Goal: Information Seeking & Learning: Learn about a topic

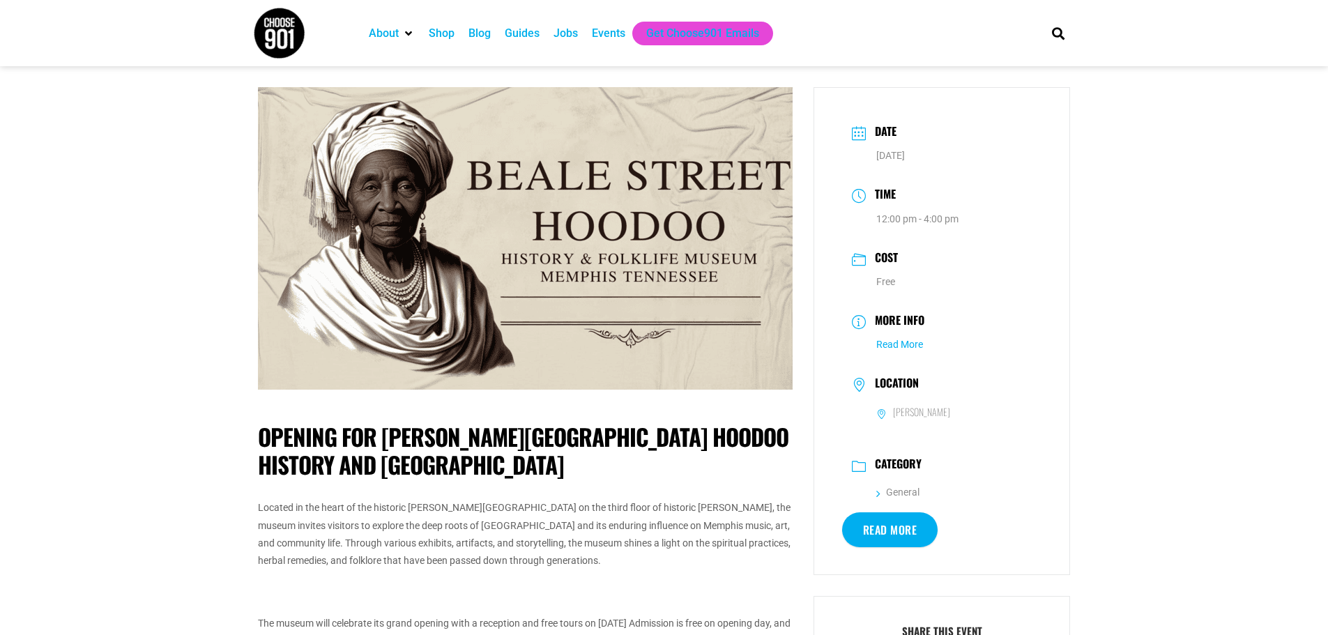
click at [901, 347] on link "Read More" at bounding box center [899, 344] width 47 height 11
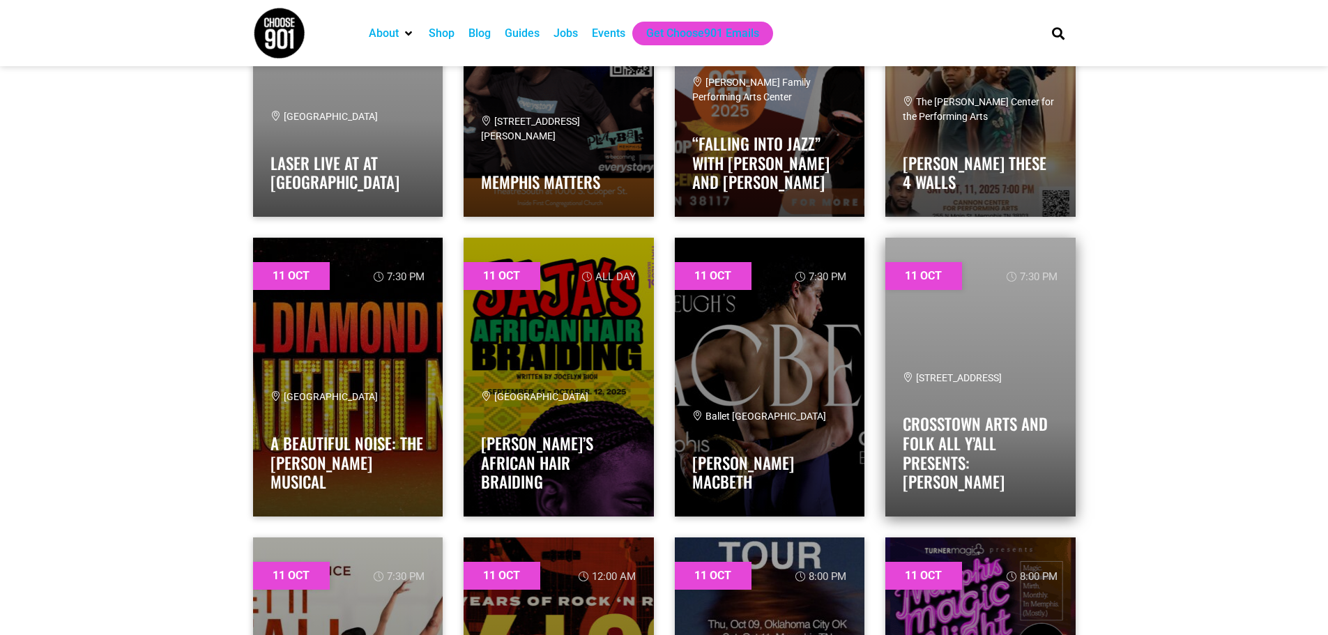
scroll to position [5648, 0]
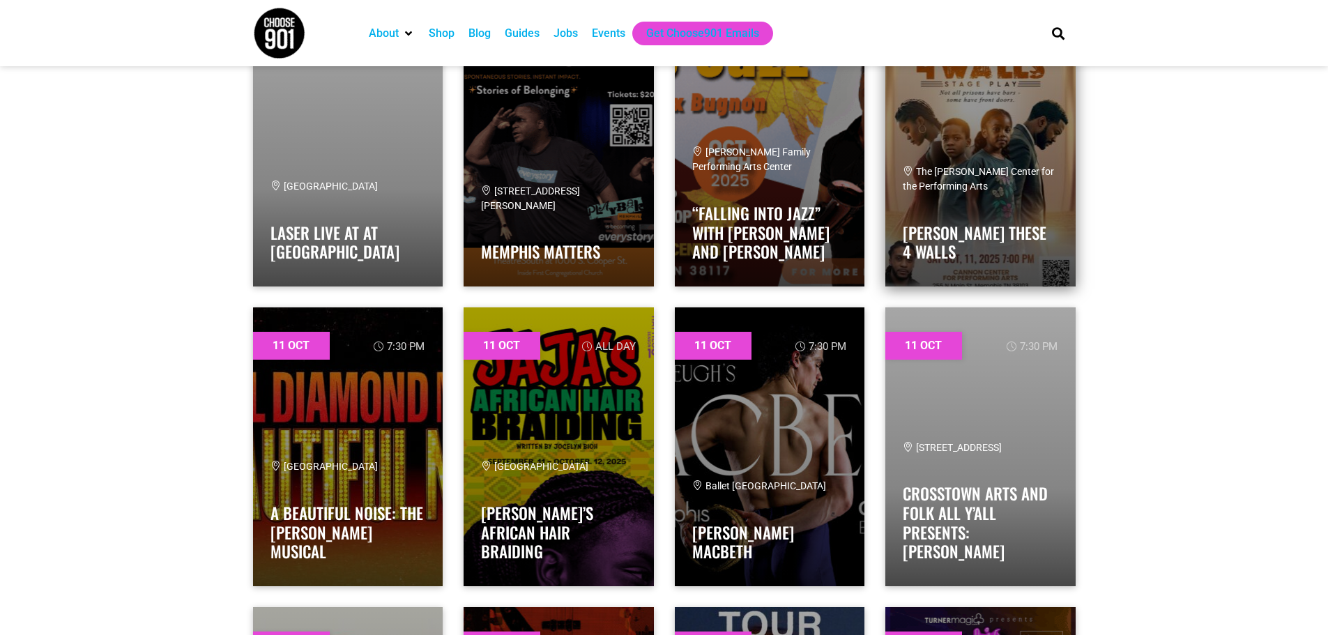
click at [979, 179] on div "The [PERSON_NAME] Center for the Performing Arts" at bounding box center [980, 179] width 155 height 29
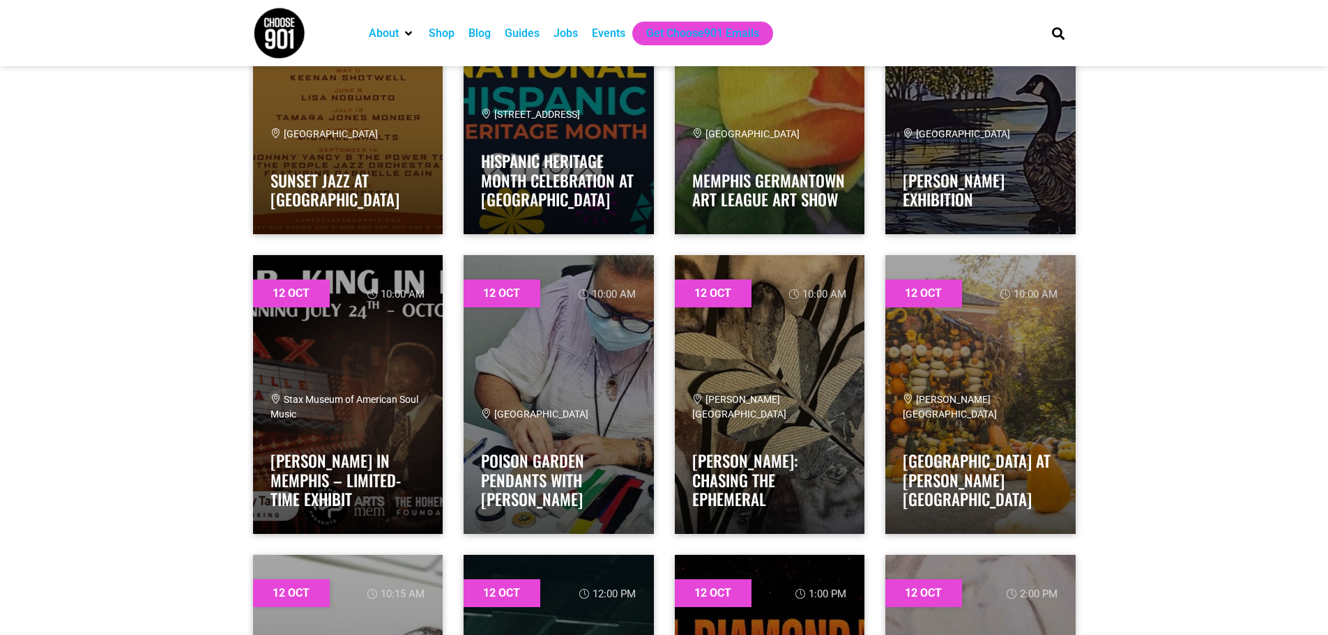
scroll to position [6624, 0]
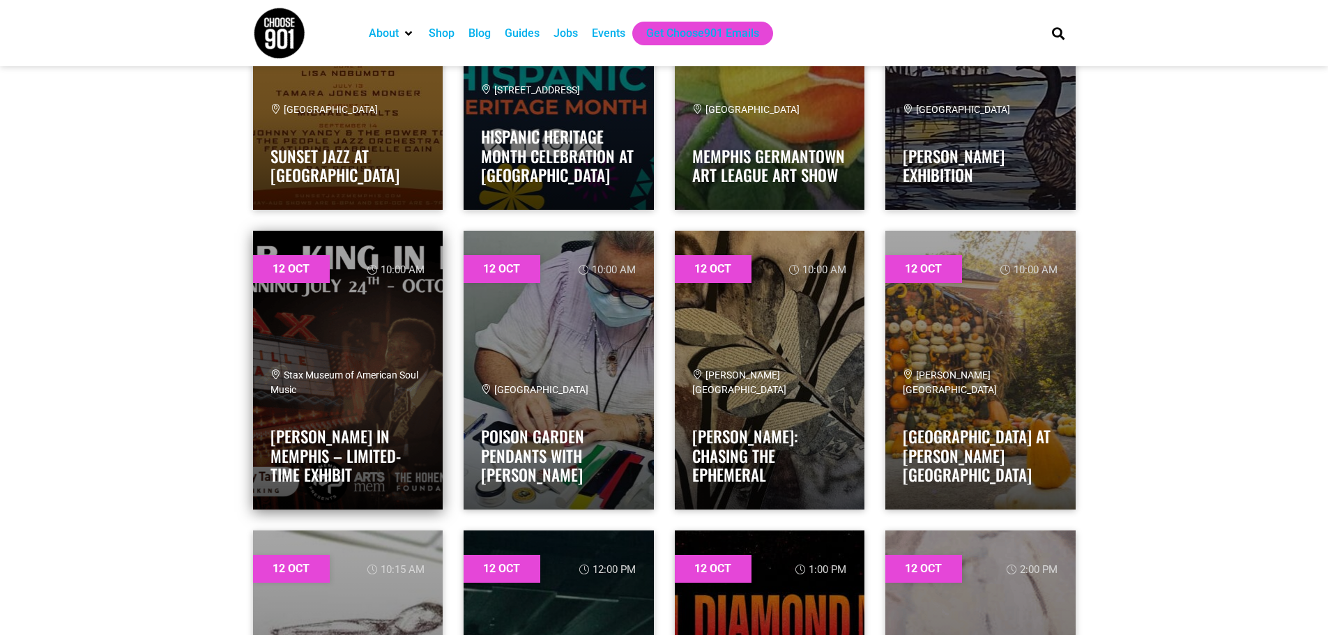
click at [305, 388] on span "Stax Museum of American Soul Music" at bounding box center [345, 383] width 148 height 26
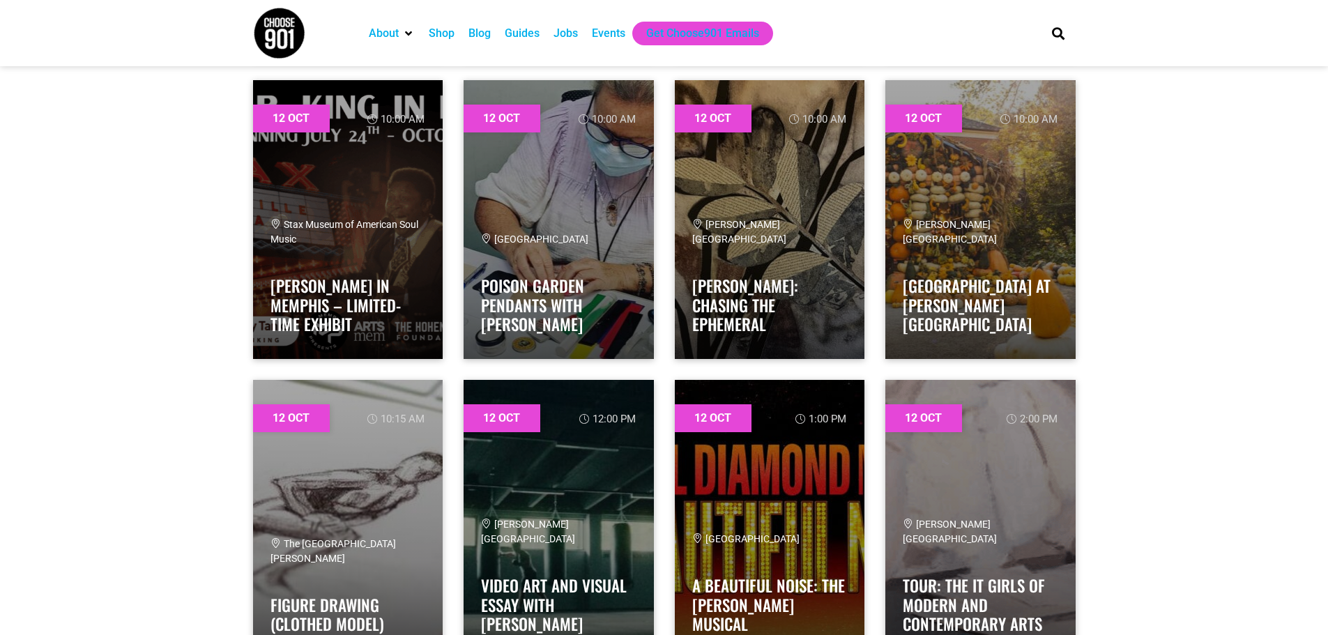
scroll to position [6694, 0]
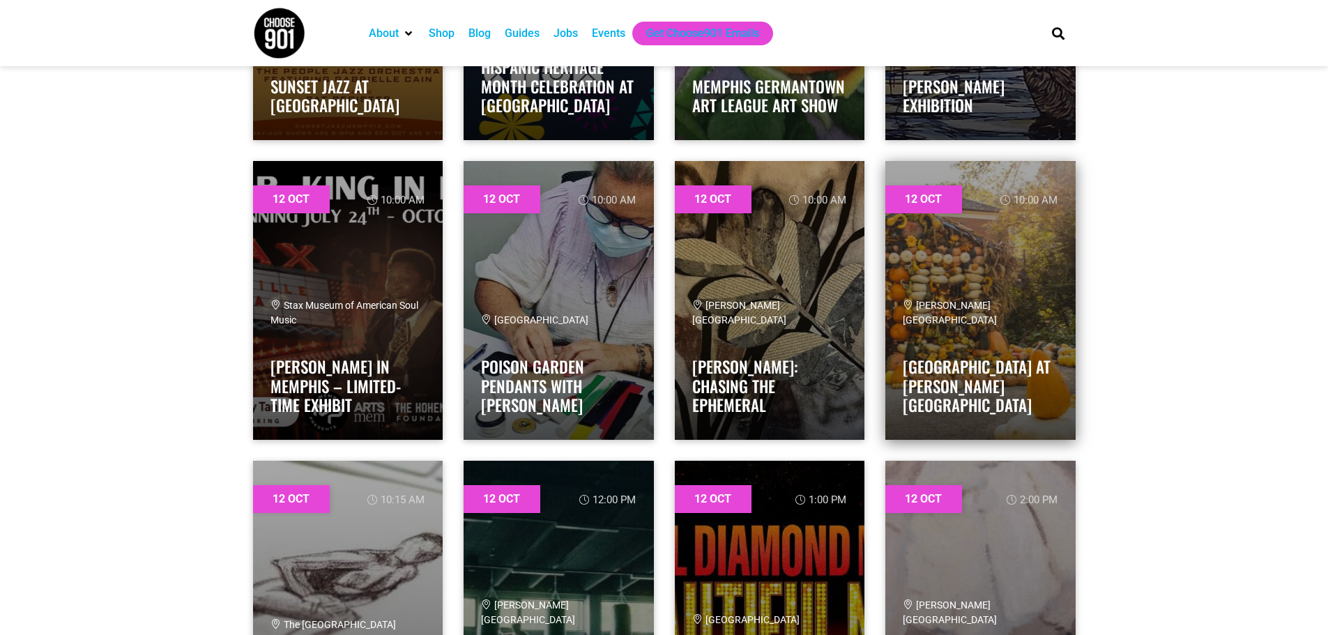
click at [1009, 306] on link at bounding box center [981, 300] width 190 height 279
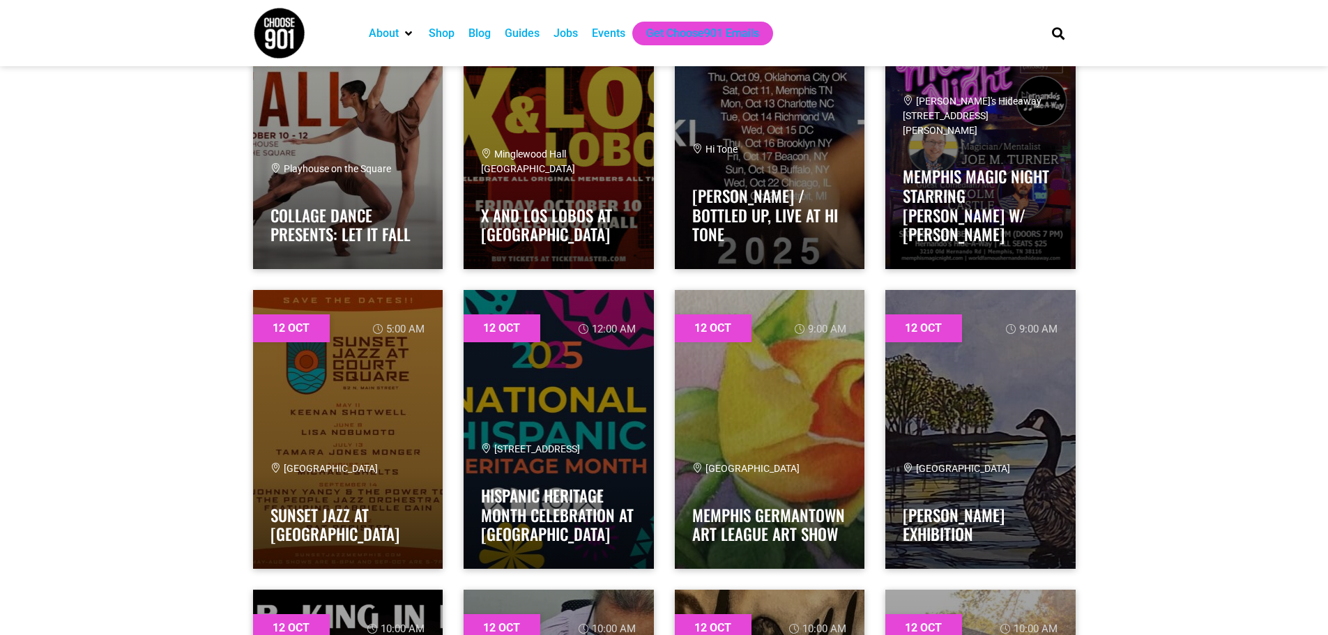
scroll to position [6206, 0]
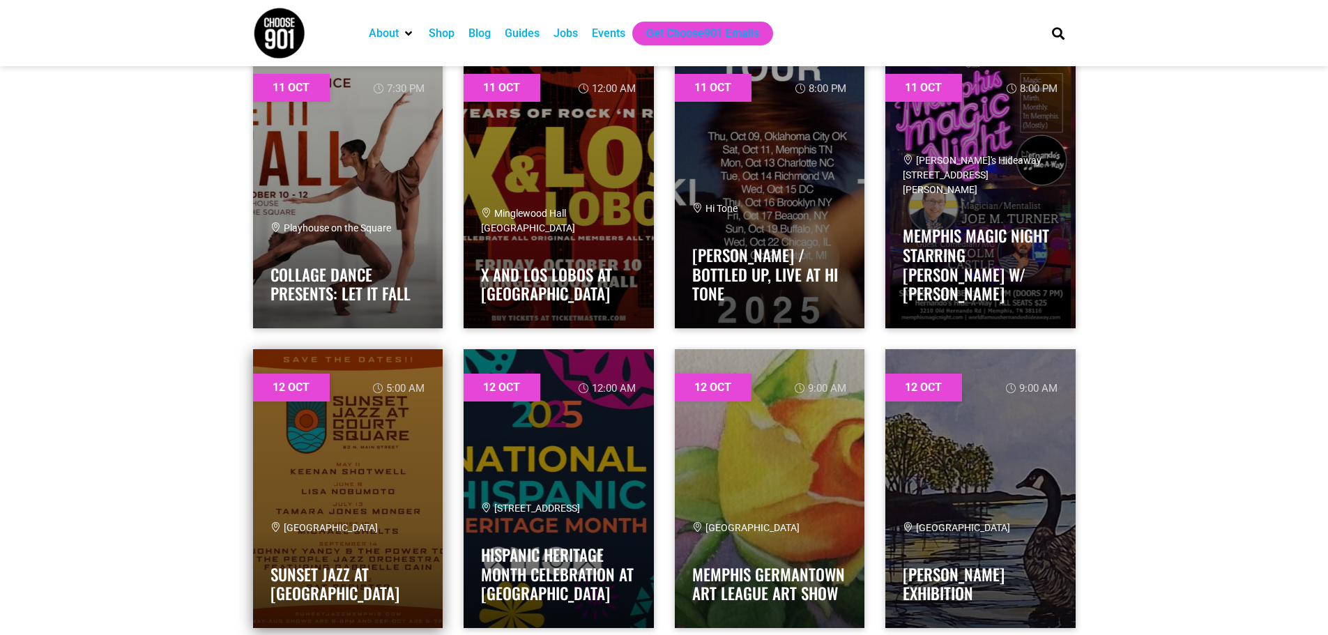
click at [318, 411] on link at bounding box center [348, 488] width 190 height 279
